Goal: Communication & Community: Share content

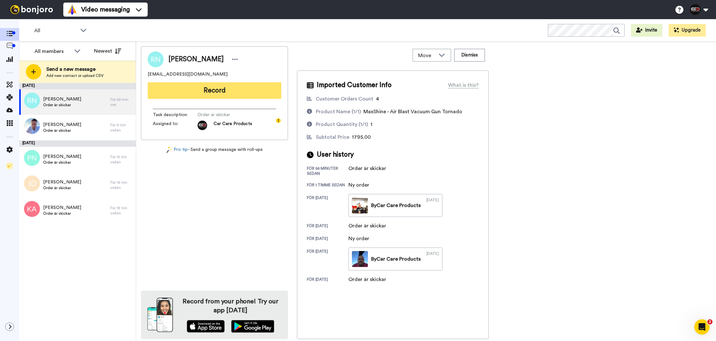
click at [229, 94] on button "Record" at bounding box center [215, 90] width 134 height 17
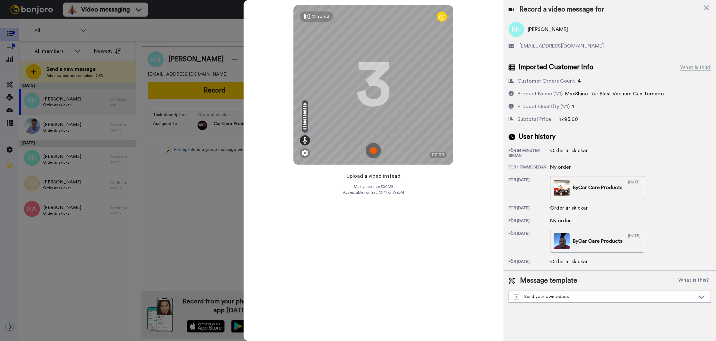
click at [387, 179] on button "Upload a video instead" at bounding box center [373, 176] width 58 height 8
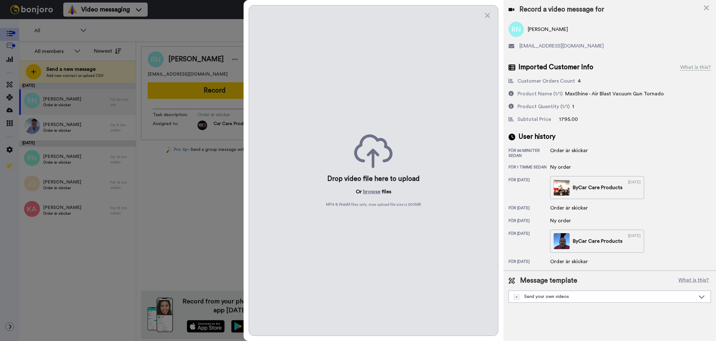
click at [377, 197] on div "Drop video file here to upload Or browse files MP4 & WebM files only, max uploa…" at bounding box center [373, 170] width 249 height 331
click at [376, 195] on button "browse" at bounding box center [371, 192] width 17 height 8
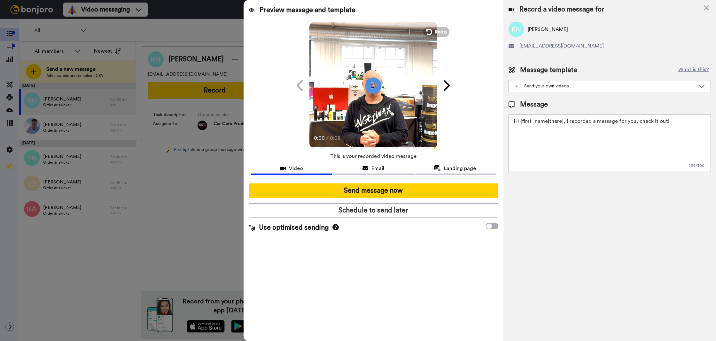
click at [564, 150] on textarea "Hi {first_name|there}, I recorded a message for you, check it out!" at bounding box center [609, 143] width 202 height 57
click at [563, 150] on textarea "Hi {first_name|there}, I recorded a message for you, check it out!" at bounding box center [609, 143] width 202 height 57
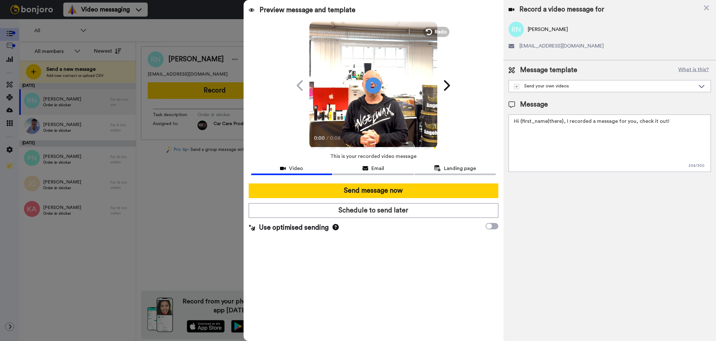
click at [563, 150] on textarea "Hi {first_name|there}, I recorded a message for you, check it out!" at bounding box center [609, 143] width 202 height 57
click at [582, 117] on textarea "Tack för att du handlar hos oss! Välkommen åter." at bounding box center [609, 143] width 202 height 57
type textarea "Tack för att du handlar hos oss! Välkommen åter."
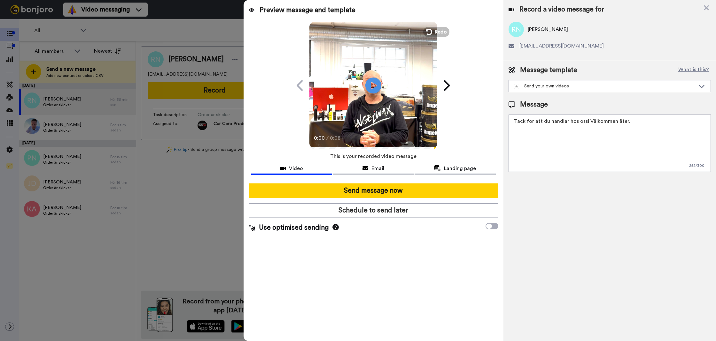
drag, startPoint x: 555, startPoint y: 217, endPoint x: 534, endPoint y: 215, distance: 21.4
click at [555, 217] on div "Record a video message for Robert Nilsson robbasrobbas@hotmail.com Message temp…" at bounding box center [609, 170] width 212 height 341
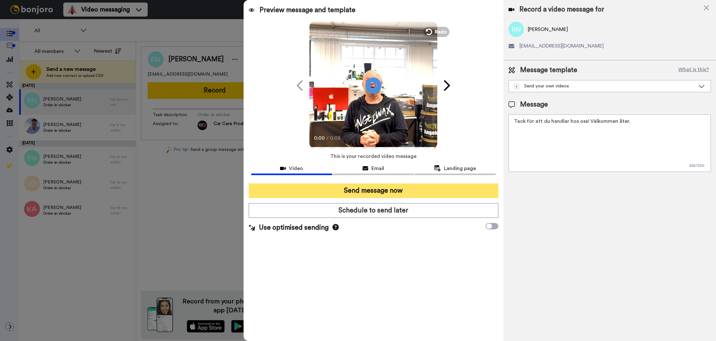
click at [417, 190] on button "Send message now" at bounding box center [373, 191] width 249 height 15
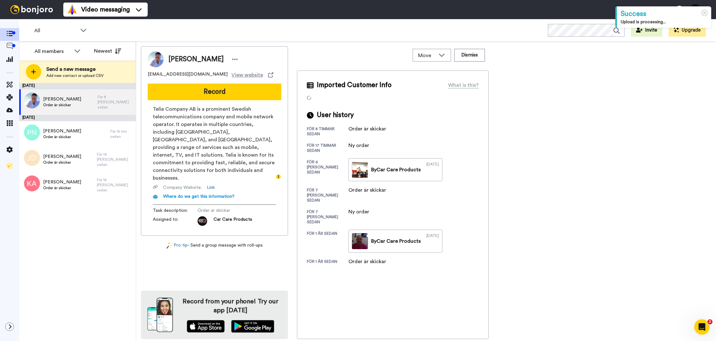
click at [180, 88] on button "Record" at bounding box center [215, 92] width 134 height 17
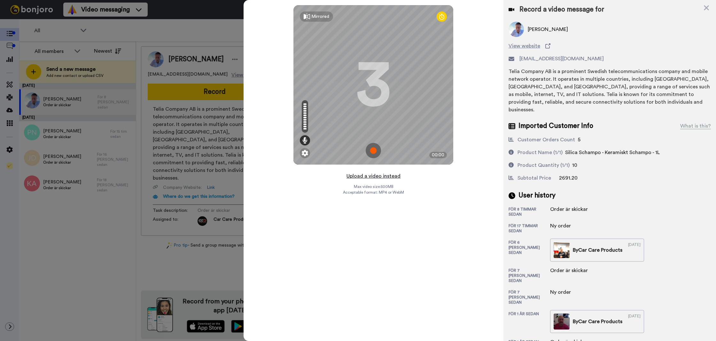
click at [374, 174] on button "Upload a video instead" at bounding box center [373, 176] width 58 height 8
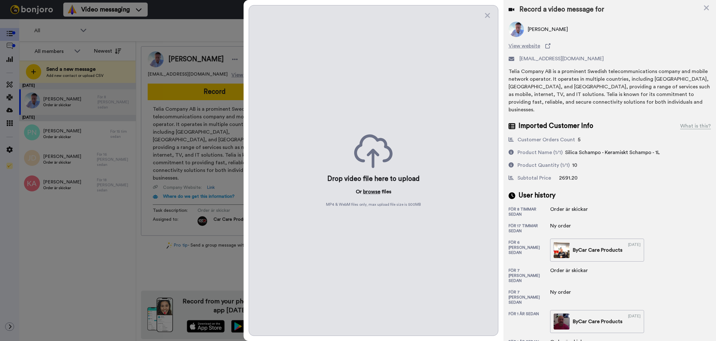
click at [368, 194] on button "browse" at bounding box center [371, 192] width 17 height 8
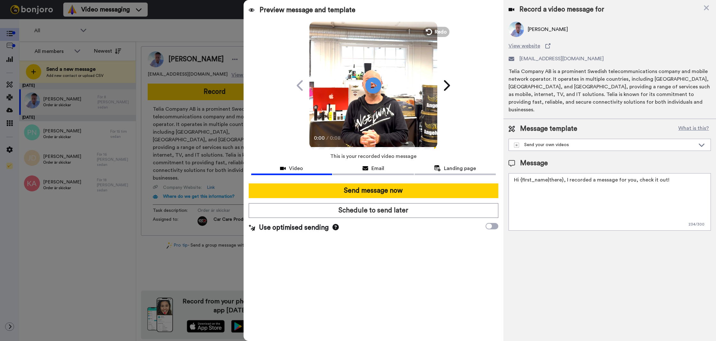
click at [552, 189] on textarea "Hi {first_name|there}, I recorded a message for you, check it out!" at bounding box center [609, 201] width 202 height 57
paste textarea "Tack för att du handlar hos oss! Välkommen åter."
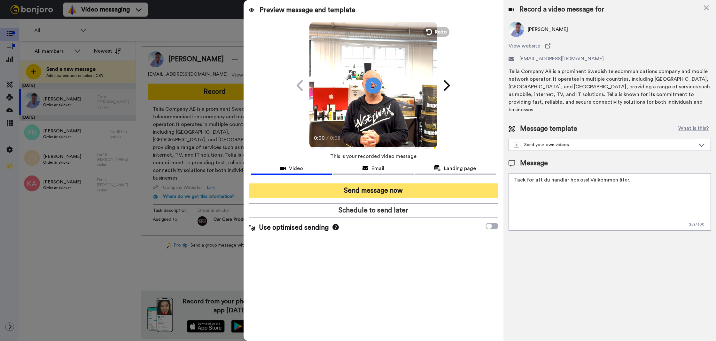
type textarea "Tack för att du handlar hos oss! Välkommen åter."
click at [463, 196] on button "Send message now" at bounding box center [373, 191] width 249 height 15
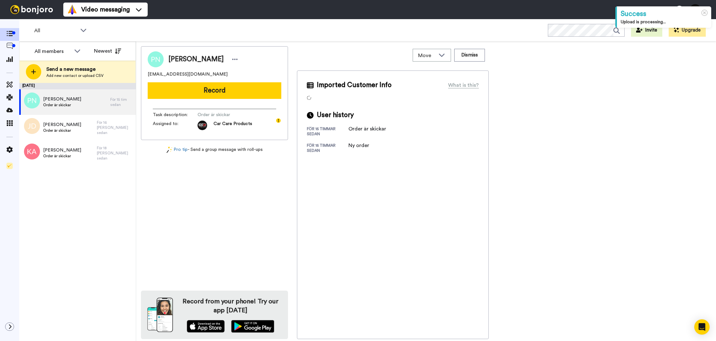
click at [210, 96] on button "Record" at bounding box center [215, 90] width 134 height 17
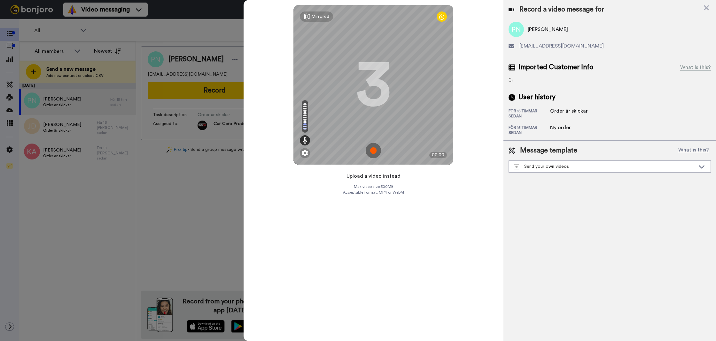
click at [351, 172] on button "Upload a video instead" at bounding box center [373, 176] width 58 height 8
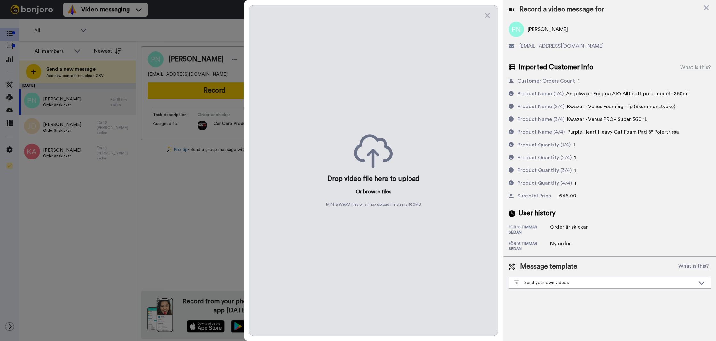
click at [364, 191] on button "browse" at bounding box center [371, 192] width 17 height 8
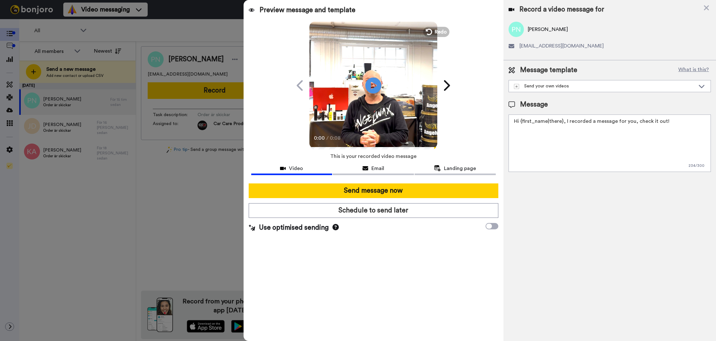
click at [565, 149] on textarea "Hi {first_name|there}, I recorded a message for you, check it out!" at bounding box center [609, 143] width 202 height 57
paste textarea "Tack för att du handlar hos oss! Välkommen åter."
type textarea "Tack för att du handlar hos oss! Välkommen åter."
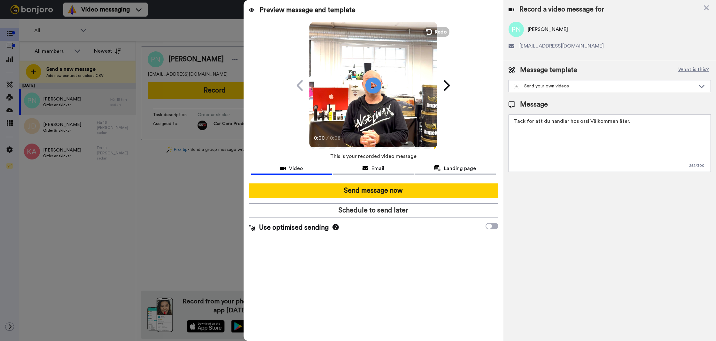
click at [383, 183] on div at bounding box center [373, 181] width 244 height 5
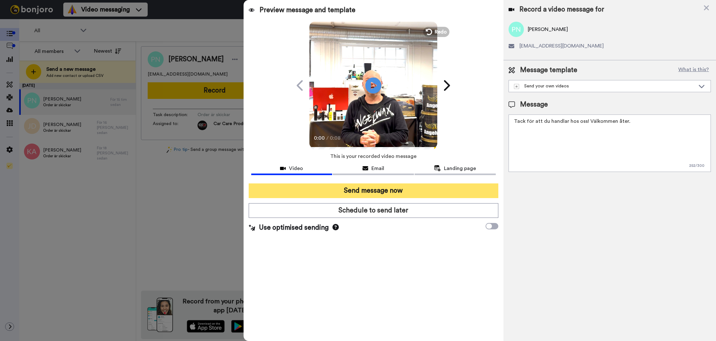
click at [380, 186] on button "Send message now" at bounding box center [373, 191] width 249 height 15
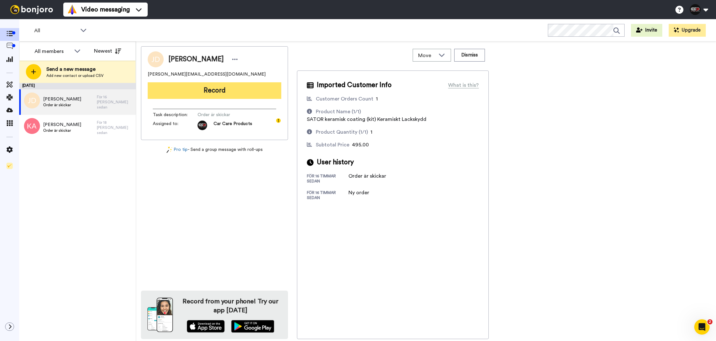
click at [196, 96] on button "Record" at bounding box center [215, 90] width 134 height 17
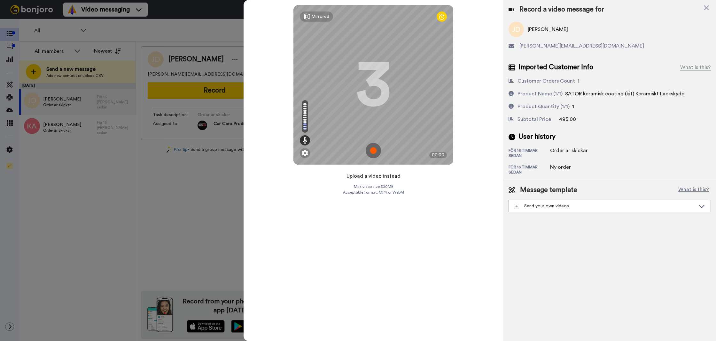
click at [356, 177] on button "Upload a video instead" at bounding box center [373, 176] width 58 height 8
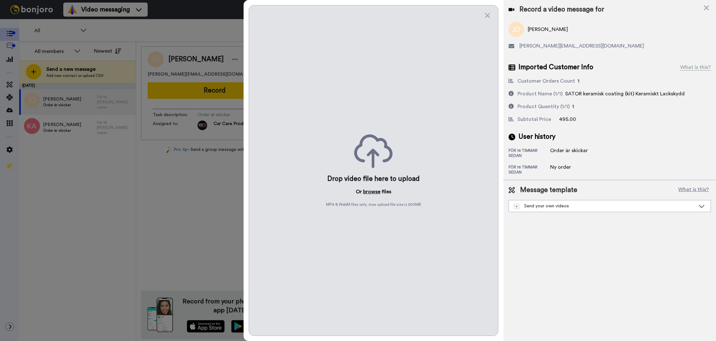
click at [367, 191] on button "browse" at bounding box center [371, 192] width 17 height 8
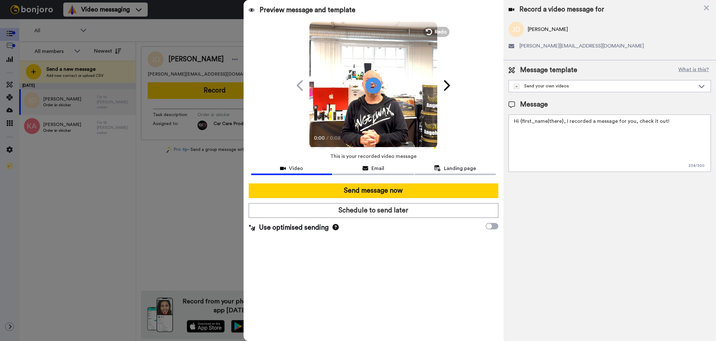
click at [581, 136] on textarea "Hi {first_name|there}, I recorded a message for you, check it out!" at bounding box center [609, 143] width 202 height 57
paste textarea "Tack för att du handlar hos oss! Välkommen åter."
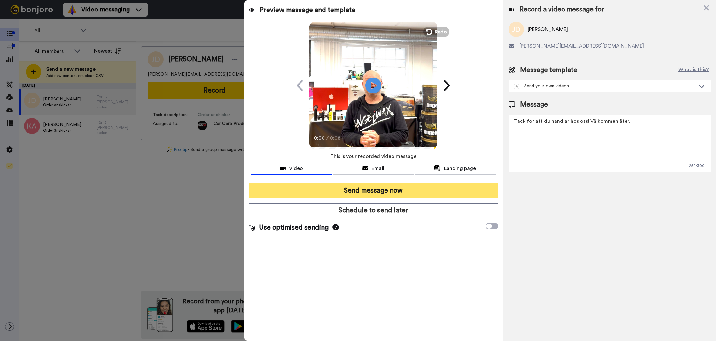
type textarea "Tack för att du handlar hos oss! Välkommen åter."
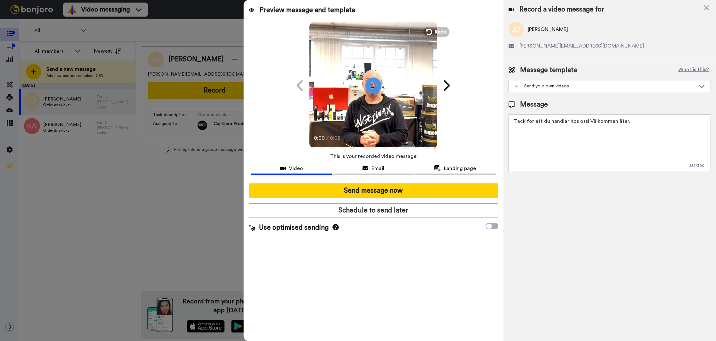
drag, startPoint x: 430, startPoint y: 185, endPoint x: 433, endPoint y: 182, distance: 4.1
click at [430, 185] on button "Send message now" at bounding box center [373, 191] width 249 height 15
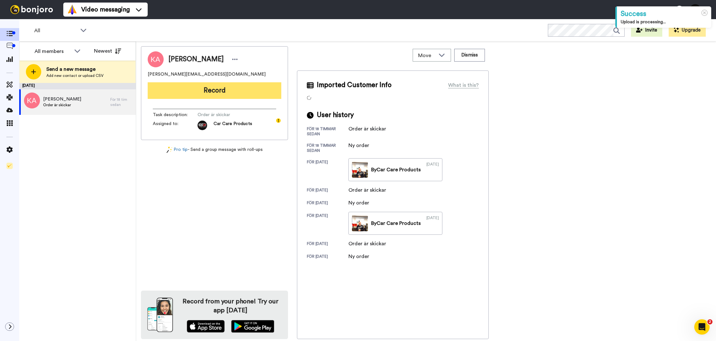
click at [187, 91] on button "Record" at bounding box center [215, 90] width 134 height 17
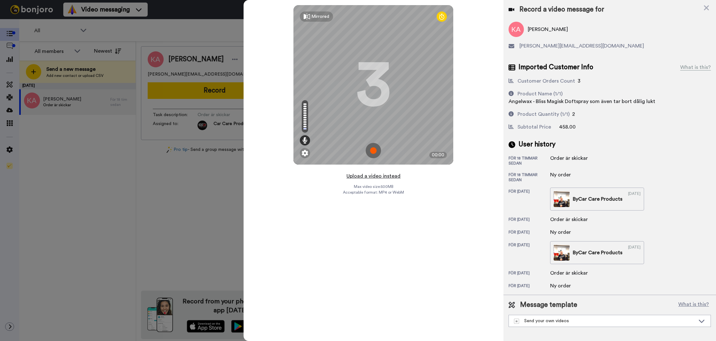
click at [385, 178] on button "Upload a video instead" at bounding box center [373, 176] width 58 height 8
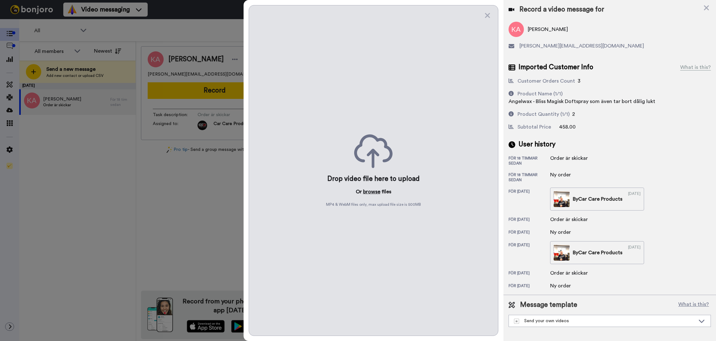
click at [369, 192] on button "browse" at bounding box center [371, 192] width 17 height 8
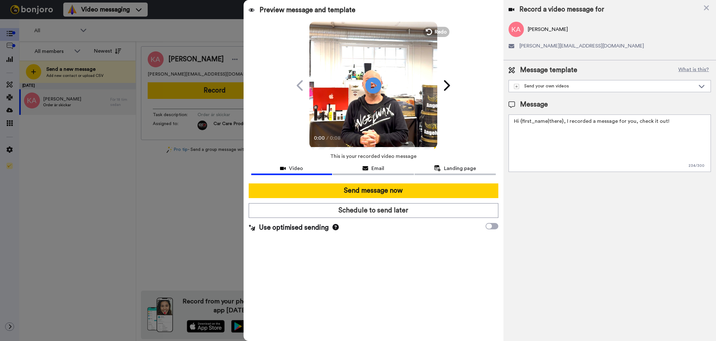
click at [543, 163] on textarea "Hi {first_name|there}, I recorded a message for you, check it out!" at bounding box center [609, 143] width 202 height 57
paste textarea "Tack för att du handlar hos oss! Välkommen åter."
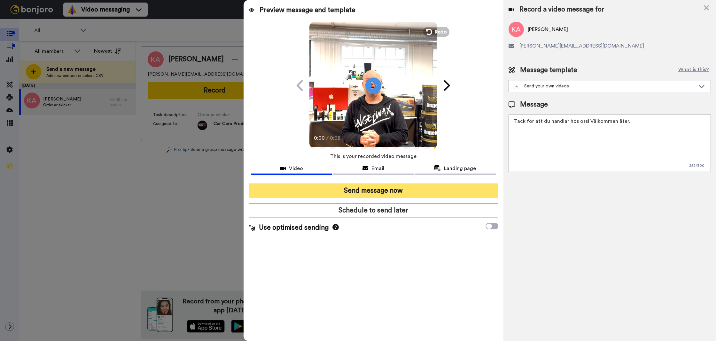
type textarea "Tack för att du handlar hos oss! Välkommen åter."
click at [462, 190] on button "Send message now" at bounding box center [373, 191] width 249 height 15
